Goal: Task Accomplishment & Management: Manage account settings

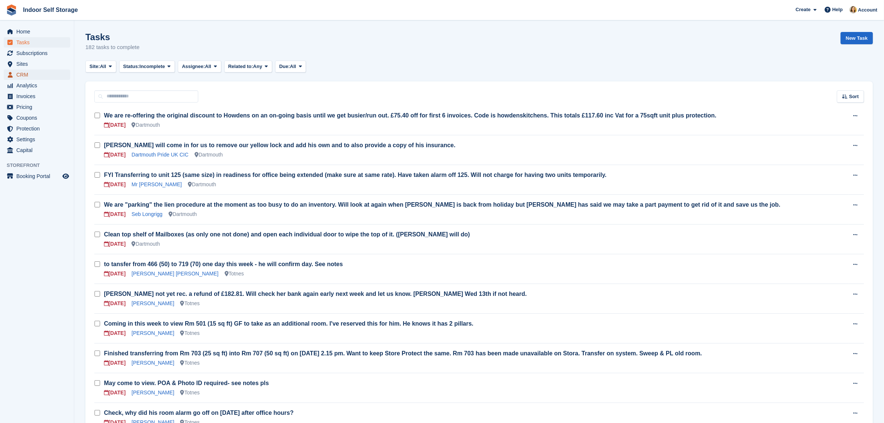
click at [23, 78] on span "CRM" at bounding box center [38, 74] width 45 height 10
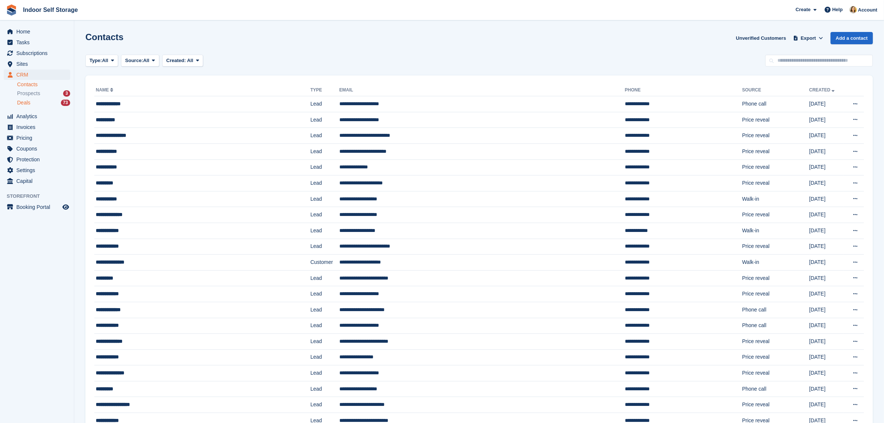
click at [22, 104] on span "Deals" at bounding box center [23, 102] width 13 height 7
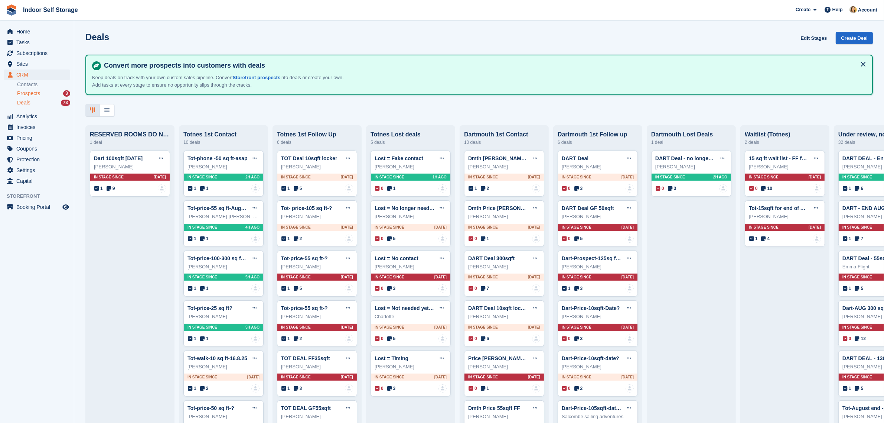
click at [25, 93] on span "Prospects" at bounding box center [28, 93] width 23 height 7
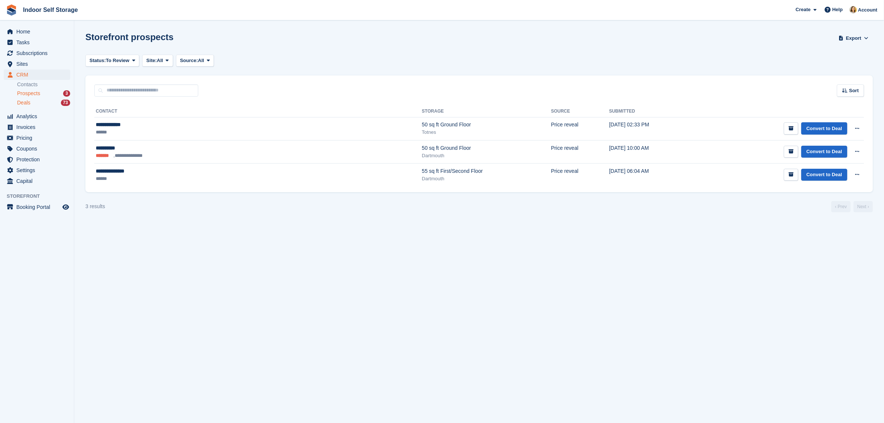
click at [26, 103] on span "Deals" at bounding box center [23, 102] width 13 height 7
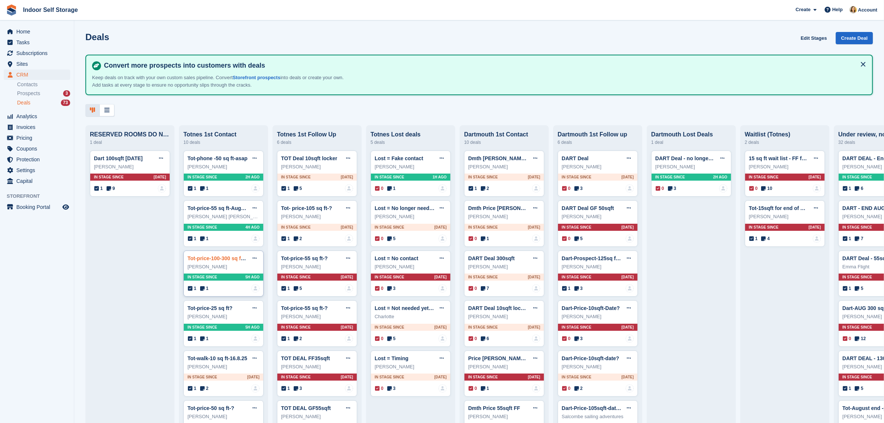
click at [202, 259] on link "Tot-price-100-300 sq ft-29.8.25" at bounding box center [225, 258] width 74 height 6
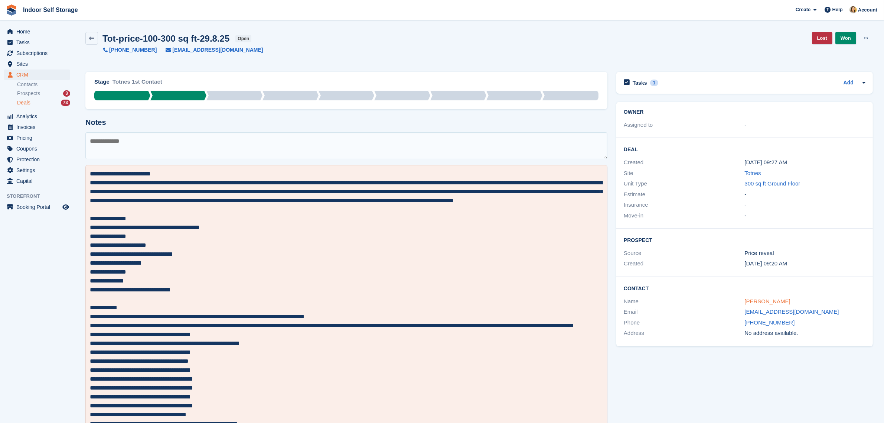
click at [765, 299] on link "[PERSON_NAME]" at bounding box center [768, 301] width 46 height 6
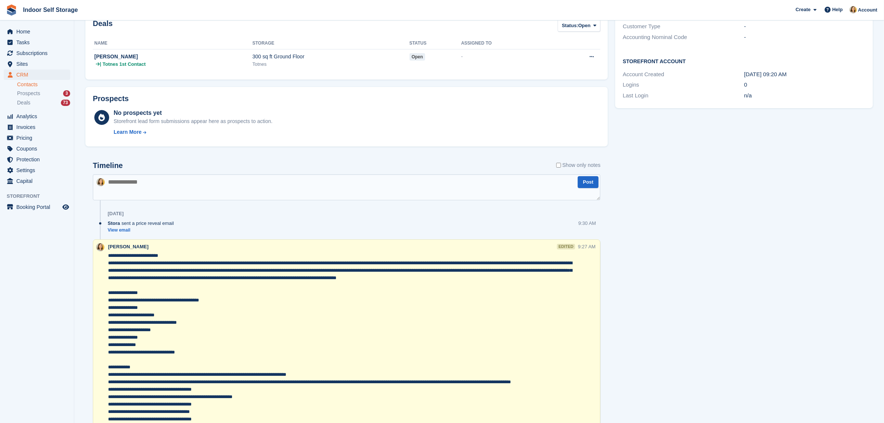
scroll to position [45, 0]
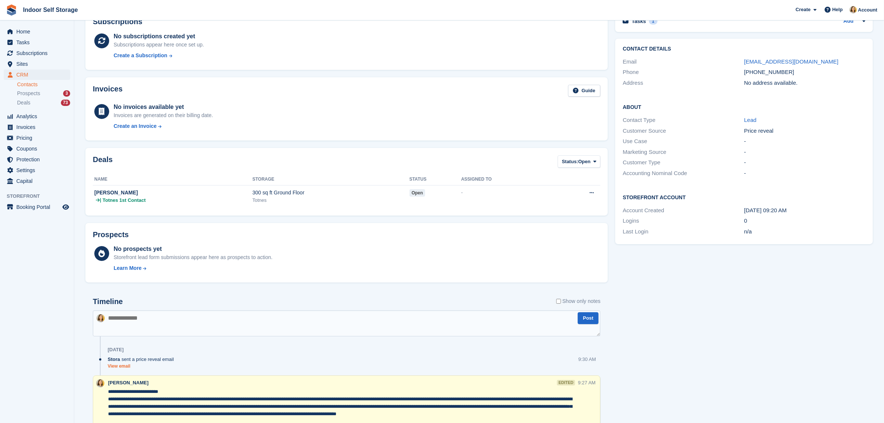
click at [121, 366] on link "View email" at bounding box center [143, 366] width 70 height 6
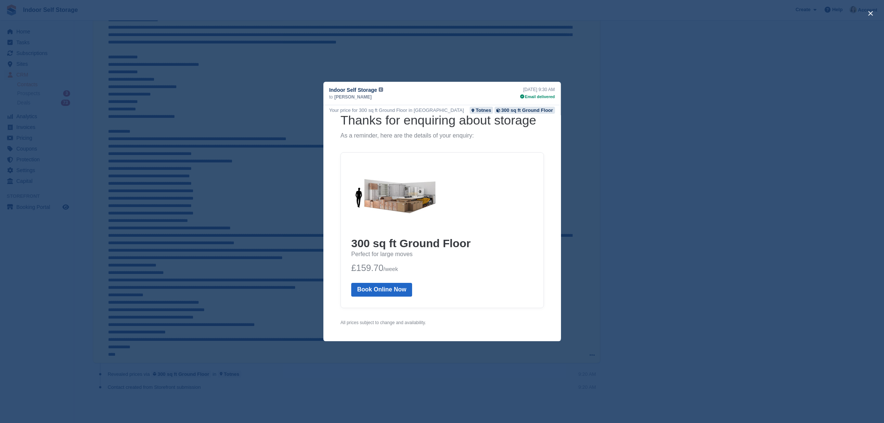
scroll to position [0, 0]
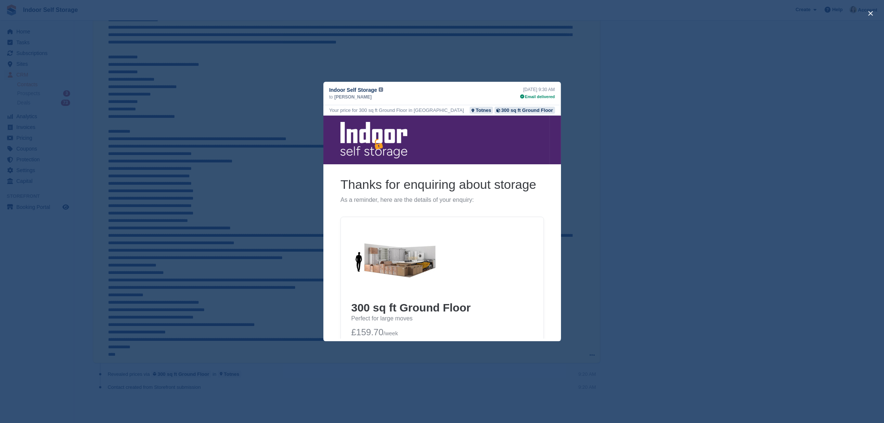
click at [441, 59] on div "close" at bounding box center [442, 211] width 884 height 423
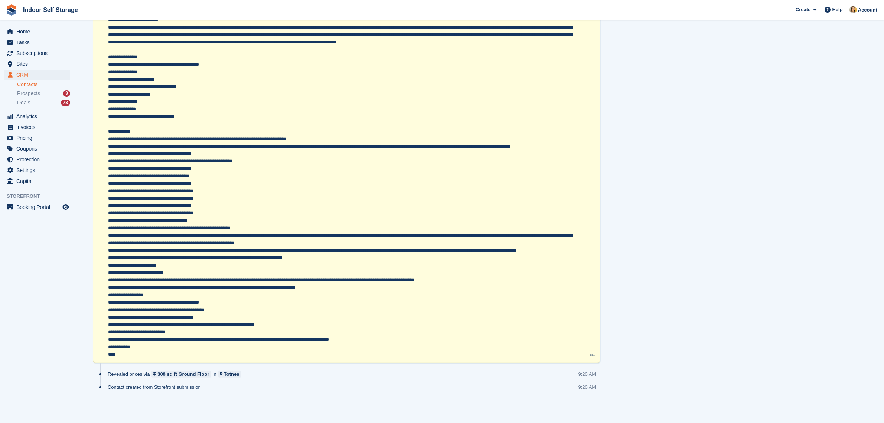
scroll to position [231, 0]
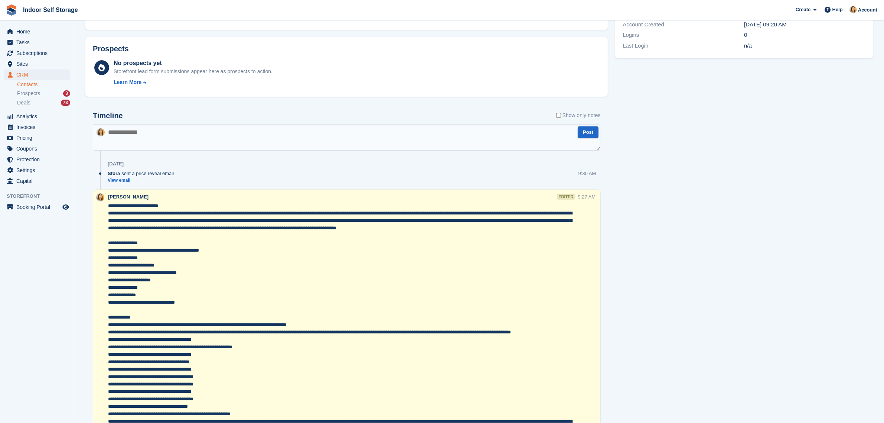
click at [225, 303] on textarea at bounding box center [343, 373] width 470 height 342
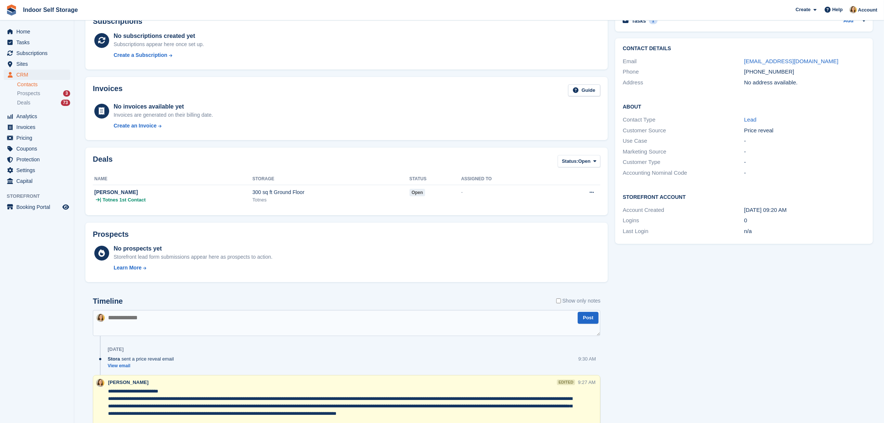
scroll to position [45, 0]
click at [20, 101] on span "Deals" at bounding box center [23, 102] width 13 height 7
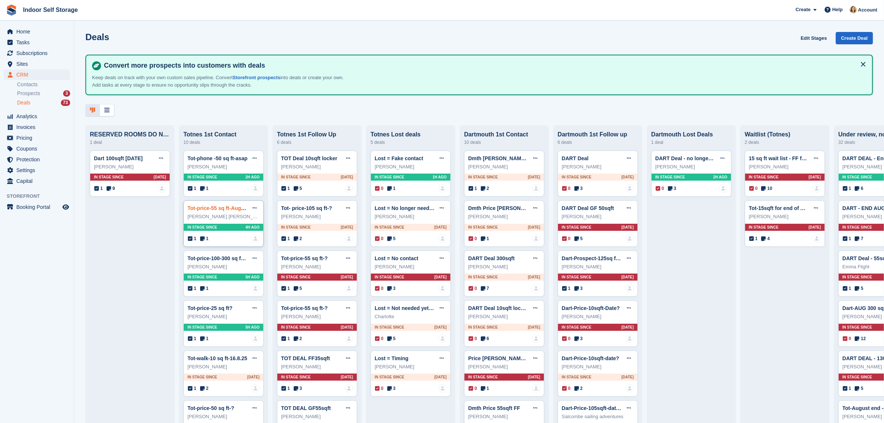
click at [208, 208] on link "Tot-price-55 sq ft-August" at bounding box center [218, 208] width 61 height 6
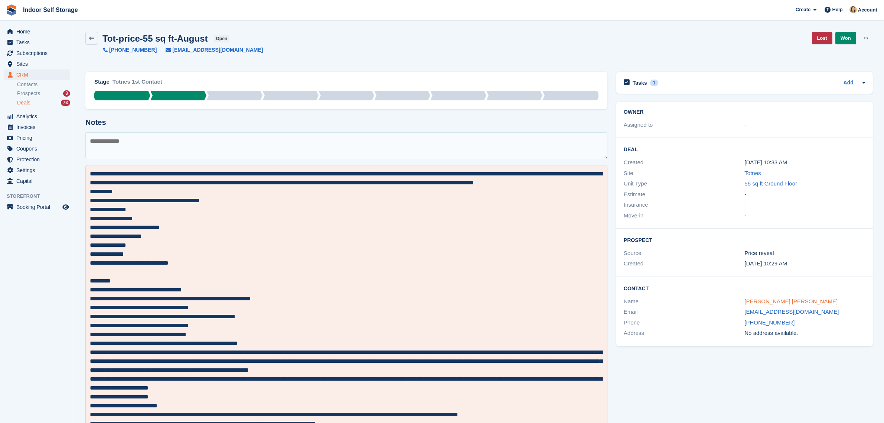
click at [754, 301] on link "[PERSON_NAME] [PERSON_NAME]" at bounding box center [791, 301] width 93 height 6
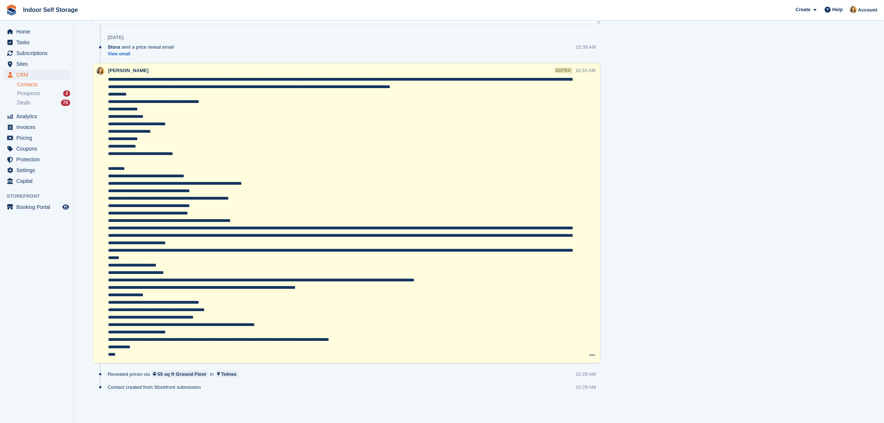
scroll to position [32, 0]
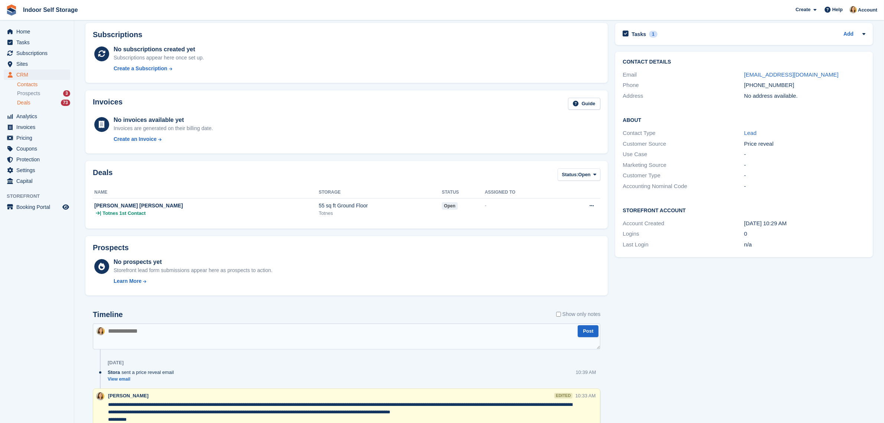
click at [27, 102] on span "Deals" at bounding box center [23, 102] width 13 height 7
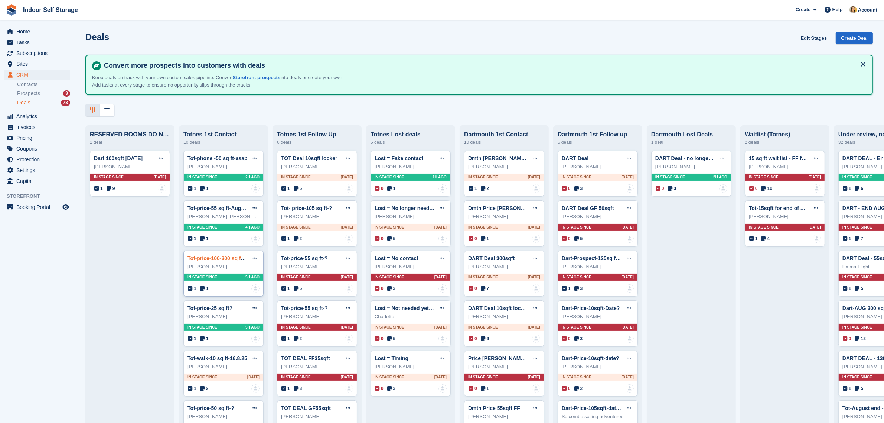
click at [213, 259] on link "Tot-price-100-300 sq ft-29.8.25" at bounding box center [225, 258] width 74 height 6
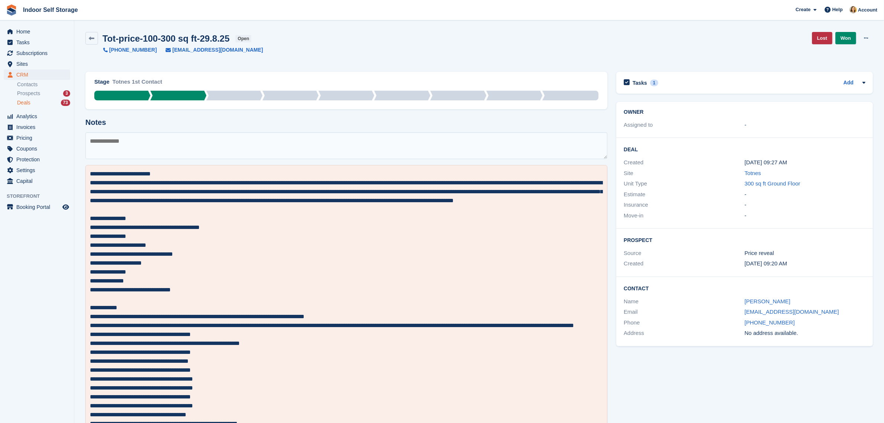
click at [140, 145] on textarea at bounding box center [346, 145] width 522 height 27
click at [186, 211] on textarea at bounding box center [346, 387] width 513 height 436
click at [641, 83] on h2 "Tasks" at bounding box center [640, 82] width 14 height 7
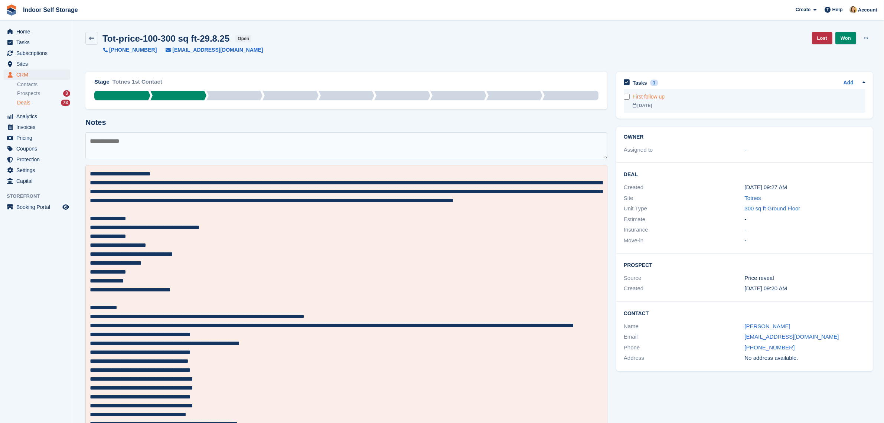
click at [646, 94] on div "First follow up" at bounding box center [749, 97] width 233 height 8
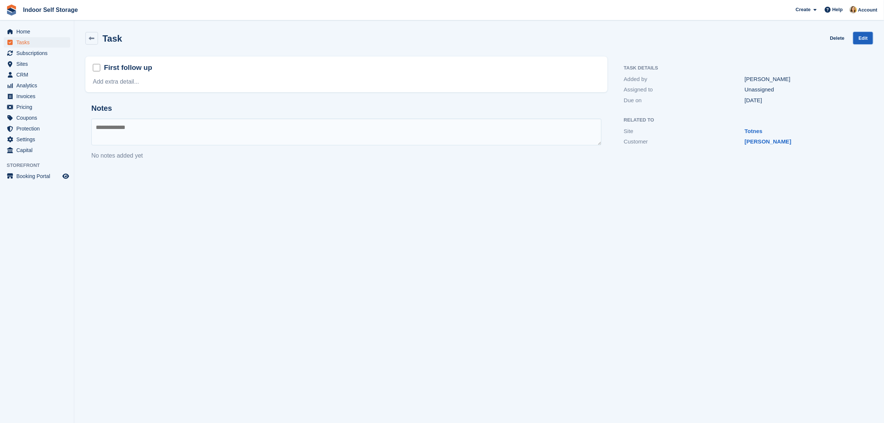
click at [865, 38] on link "Edit" at bounding box center [863, 38] width 20 height 12
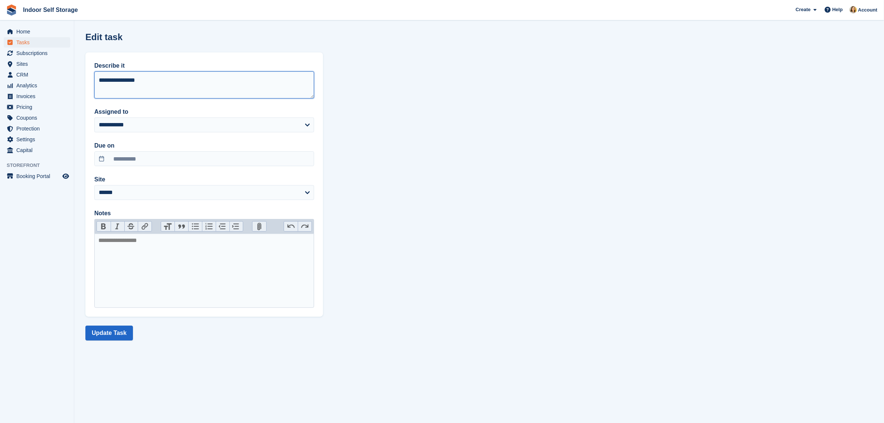
click at [164, 84] on textarea "**********" at bounding box center [204, 84] width 220 height 27
click at [209, 82] on textarea "**********" at bounding box center [204, 84] width 220 height 27
click at [259, 76] on textarea "**********" at bounding box center [204, 84] width 220 height 27
click at [283, 80] on textarea "**********" at bounding box center [204, 84] width 220 height 27
type textarea "**********"
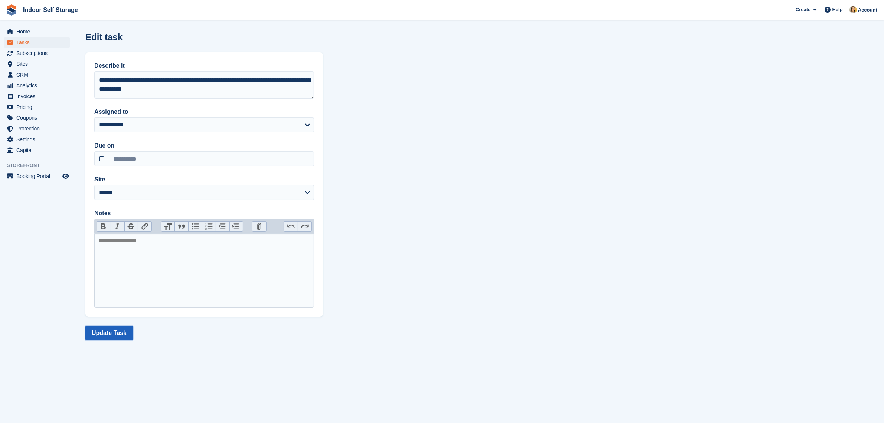
click at [113, 330] on button "Update Task" at bounding box center [109, 332] width 48 height 15
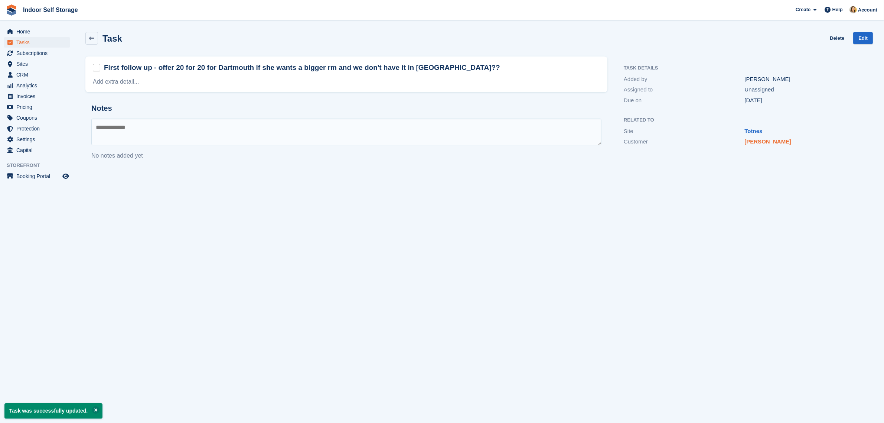
click at [760, 143] on link "[PERSON_NAME]" at bounding box center [768, 141] width 47 height 6
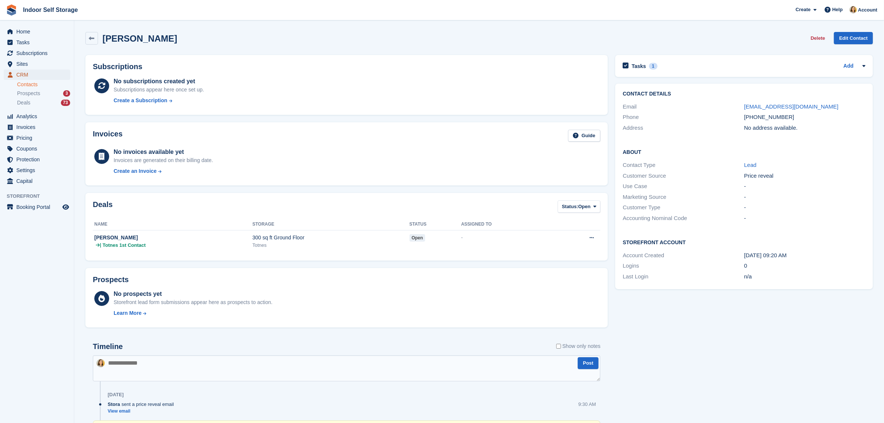
click at [21, 74] on span "CRM" at bounding box center [38, 74] width 45 height 10
